Goal: Task Accomplishment & Management: Use online tool/utility

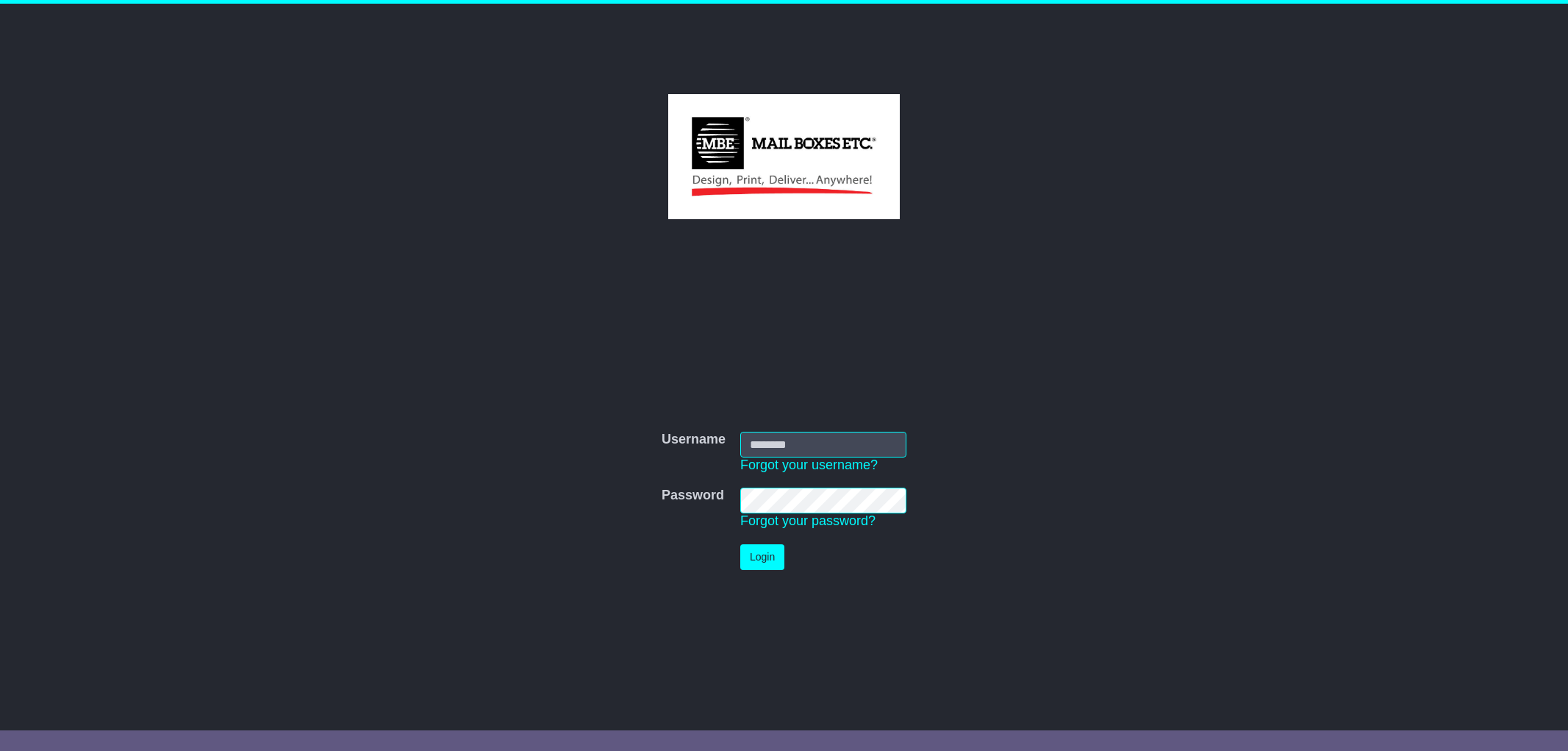
type input "*********"
drag, startPoint x: 0, startPoint y: 0, endPoint x: 760, endPoint y: 550, distance: 938.1
click at [760, 550] on button "Login" at bounding box center [765, 557] width 44 height 26
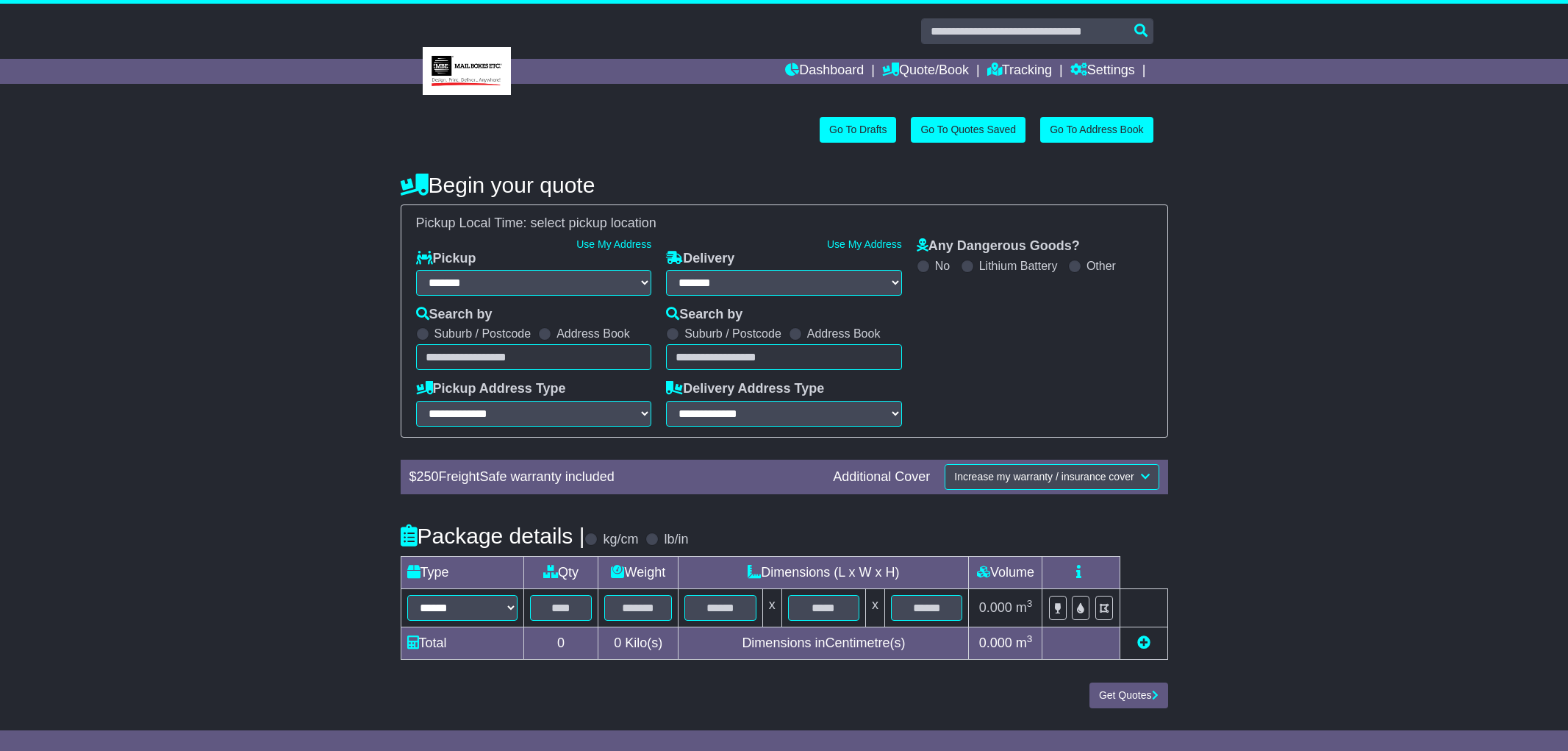
select select "**"
